Goal: Information Seeking & Learning: Find specific fact

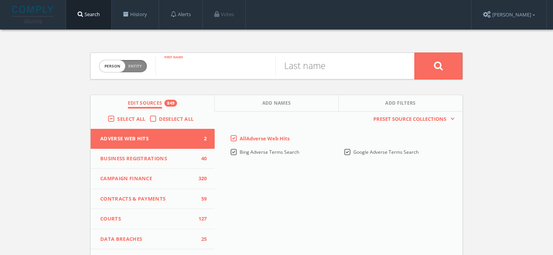
click at [189, 65] on input "text" at bounding box center [216, 66] width 120 height 20
paste input "KPK place Sjamsul Nursalim as suspect in BLBI case"
click at [236, 71] on input "KPK place Sjamsul Nursalim as suspect in BLBI case" at bounding box center [216, 66] width 120 height 20
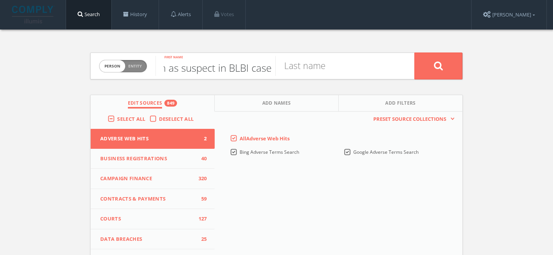
click at [236, 71] on input "KPK place Sjamsul Nursalim as suspect in BLBI case" at bounding box center [216, 66] width 120 height 20
click at [216, 71] on input "KPK place Sjamsul Nursalim as suspect in BLBI case" at bounding box center [216, 66] width 120 height 20
drag, startPoint x: 178, startPoint y: 73, endPoint x: 333, endPoint y: 73, distance: 155.5
click at [333, 73] on form "Person Entity person KPK place Sjamsul Nursalim as suspect in BLBI case First n…" at bounding box center [276, 66] width 373 height 27
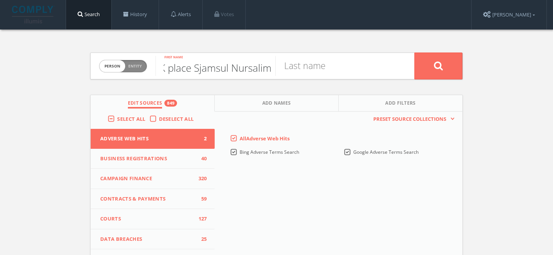
click at [244, 66] on input "KPK place Sjamsul Nursalim" at bounding box center [216, 66] width 120 height 20
type input "KPK place Sjamsul Nursalim"
click at [314, 75] on input "text" at bounding box center [335, 66] width 120 height 20
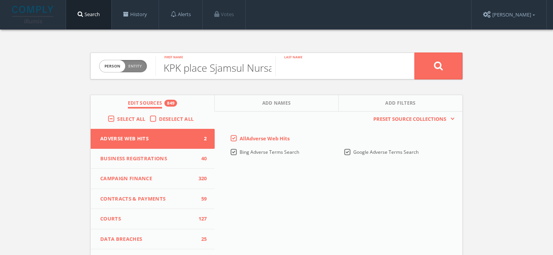
paste input "Nursalim"
type input "Nursalim"
drag, startPoint x: 246, startPoint y: 67, endPoint x: 323, endPoint y: 68, distance: 77.6
click at [323, 68] on form "Person Entity person KPK place Sjamsul [PERSON_NAME] First name [PERSON_NAME] L…" at bounding box center [276, 66] width 373 height 27
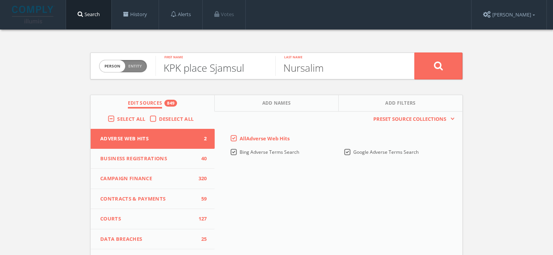
scroll to position [0, 0]
drag, startPoint x: 210, startPoint y: 68, endPoint x: 111, endPoint y: 67, distance: 99.1
click at [110, 67] on form "Person Entity person KPK place Sjamsul First name [PERSON_NAME] Last name" at bounding box center [276, 66] width 373 height 27
type input "Sjamsul"
click at [414, 53] on button at bounding box center [438, 66] width 48 height 27
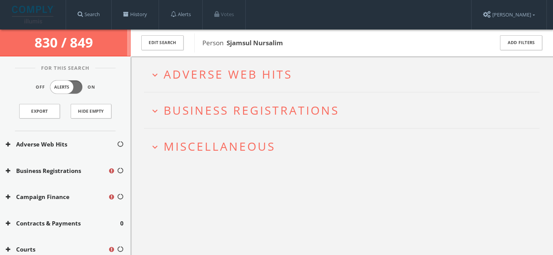
click at [227, 144] on span "Miscellaneous" at bounding box center [220, 147] width 112 height 16
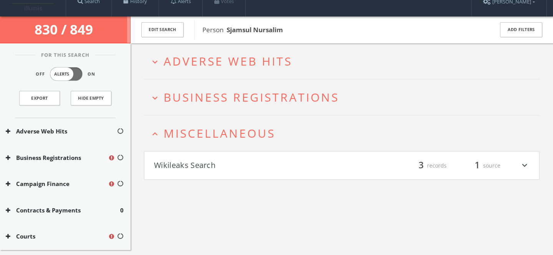
scroll to position [45, 0]
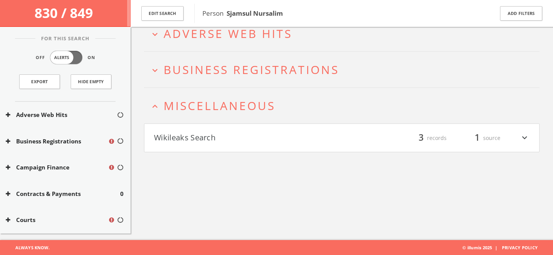
click at [227, 114] on h2 "expand_less Miscellaneous" at bounding box center [342, 106] width 396 height 36
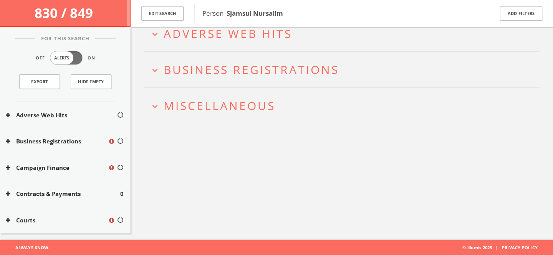
click at [226, 35] on span "Adverse Web Hits" at bounding box center [228, 34] width 129 height 16
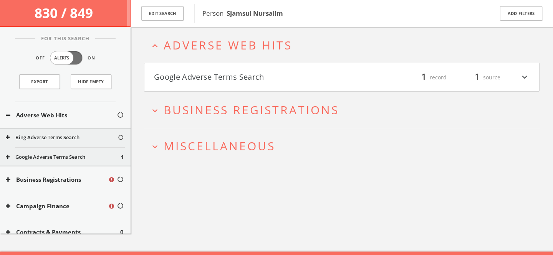
click at [245, 80] on button "Google Adverse Terms Search" at bounding box center [248, 77] width 188 height 13
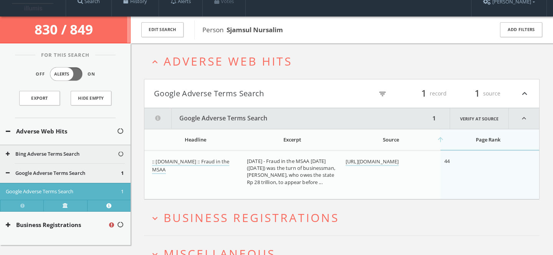
scroll to position [3, 0]
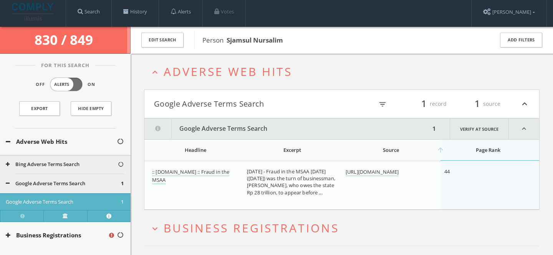
click at [246, 79] on span "Adverse Web Hits" at bounding box center [228, 72] width 129 height 16
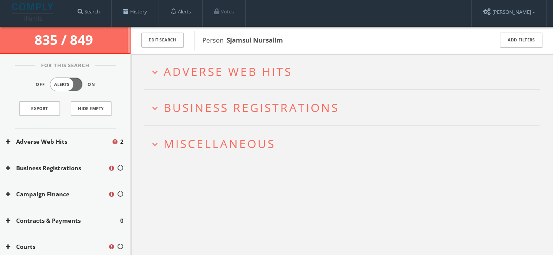
click at [239, 143] on span "Miscellaneous" at bounding box center [220, 144] width 112 height 16
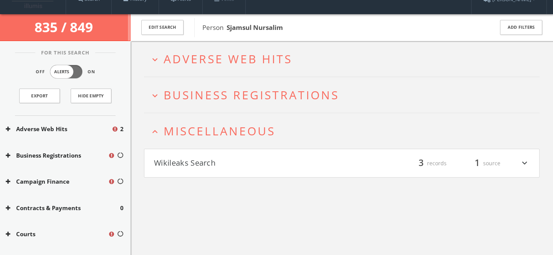
scroll to position [45, 0]
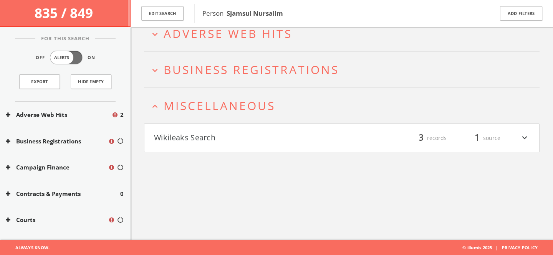
click at [244, 107] on span "Miscellaneous" at bounding box center [220, 106] width 112 height 16
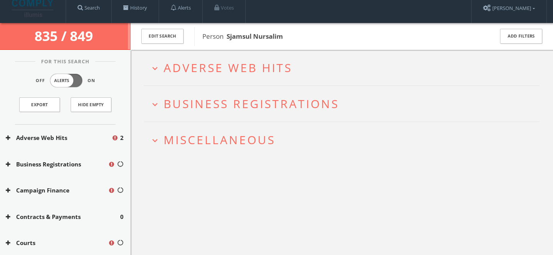
scroll to position [1, 0]
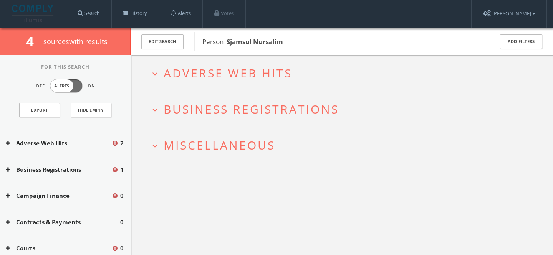
click at [217, 74] on span "Adverse Web Hits" at bounding box center [228, 73] width 129 height 16
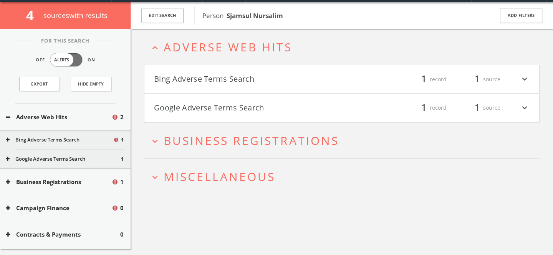
click at [217, 84] on button "Bing Adverse Terms Search" at bounding box center [248, 79] width 188 height 13
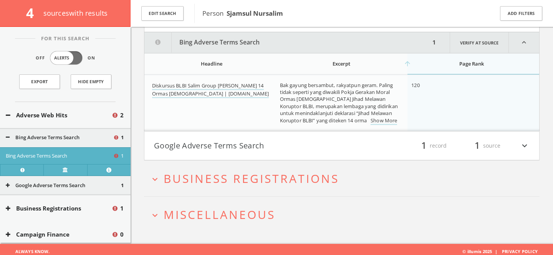
scroll to position [94, 0]
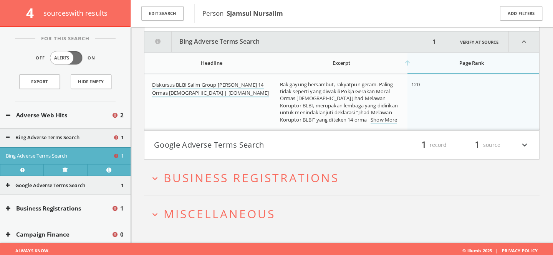
click at [243, 150] on button "Google Adverse Terms Search" at bounding box center [248, 145] width 188 height 13
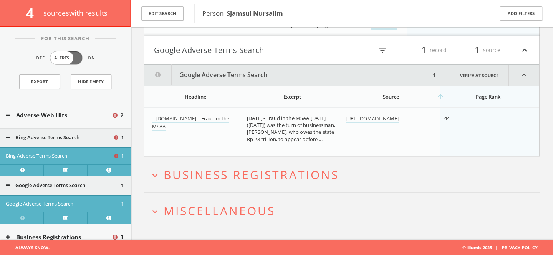
click at [236, 217] on span "Miscellaneous" at bounding box center [220, 211] width 112 height 16
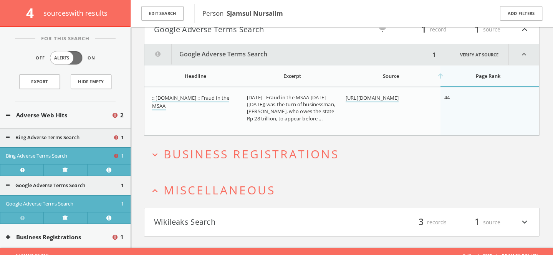
scroll to position [218, 0]
